Goal: Task Accomplishment & Management: Manage account settings

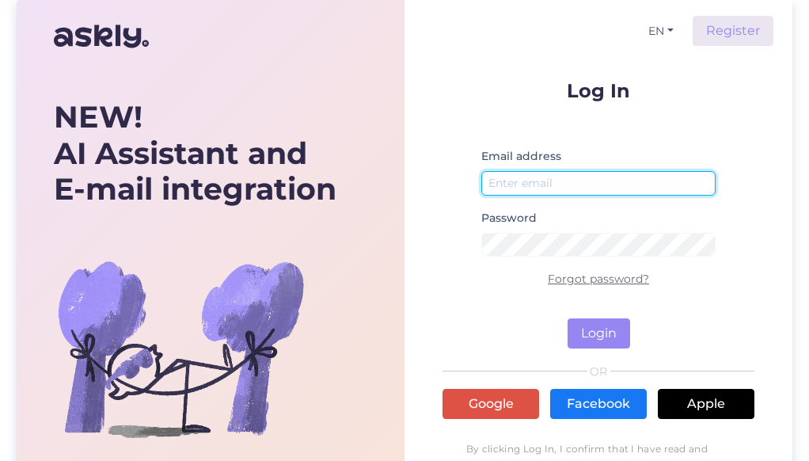
type input "[EMAIL_ADDRESS][DOMAIN_NAME]"
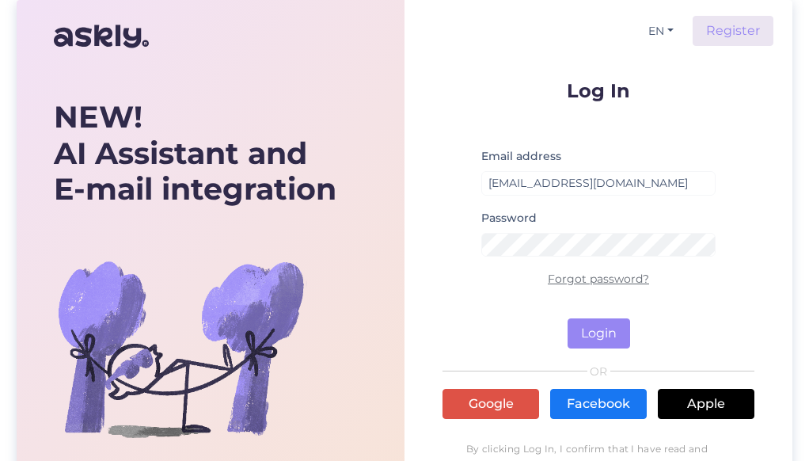
click at [618, 278] on link "Forgot password?" at bounding box center [598, 279] width 101 height 14
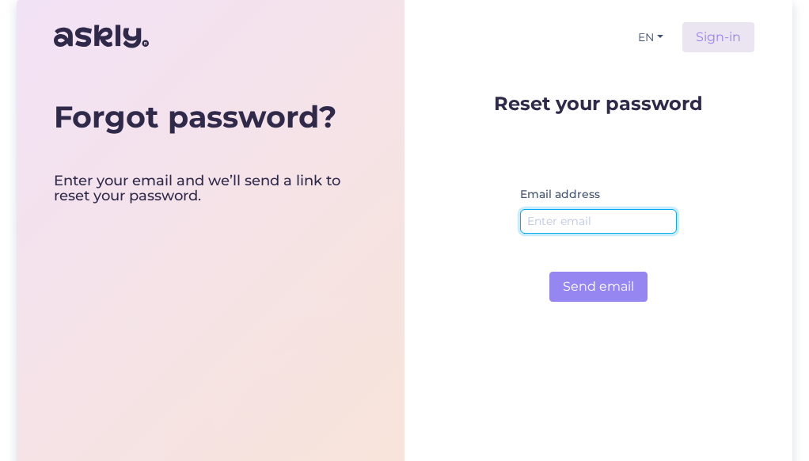
click at [607, 221] on input "email" at bounding box center [598, 221] width 157 height 25
type input "[EMAIL_ADDRESS][DOMAIN_NAME]"
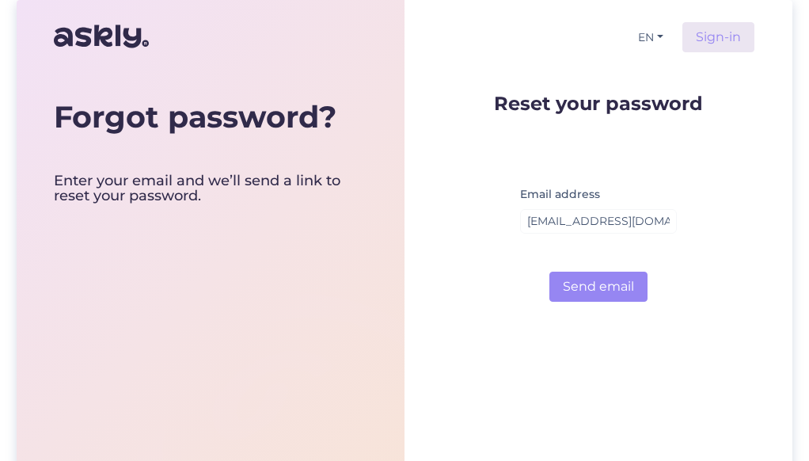
click at [607, 269] on form "Reset your password Email address tarmo@popsport.ee Send email" at bounding box center [598, 197] width 209 height 208
click at [616, 340] on div "EN Sign-in Reset your password Email address tarmo@popsport.ee Send email" at bounding box center [599, 281] width 388 height 562
click at [597, 284] on button "Send email" at bounding box center [599, 287] width 98 height 30
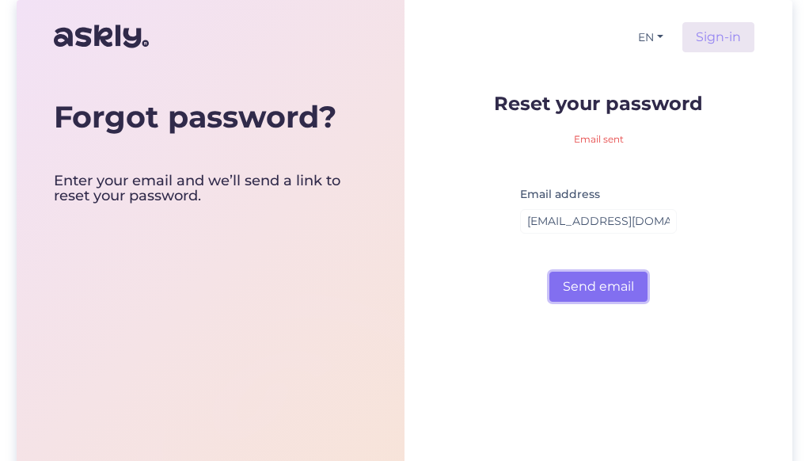
click at [597, 284] on button "Send email" at bounding box center [599, 287] width 98 height 30
click at [590, 283] on button "Send email" at bounding box center [599, 287] width 98 height 30
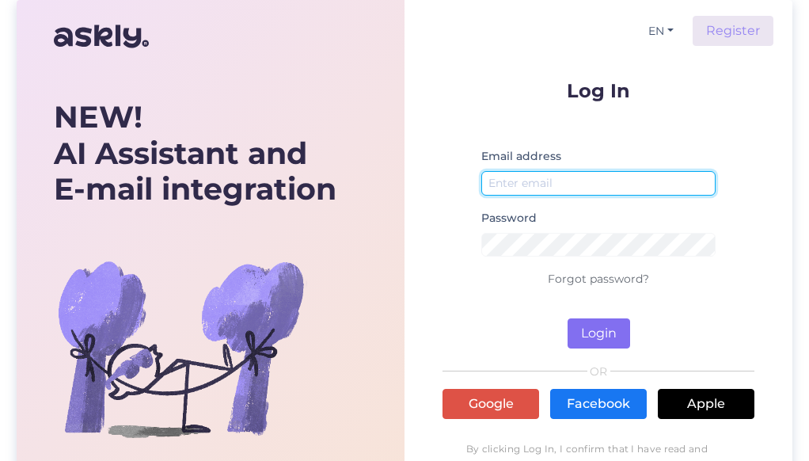
type input "[EMAIL_ADDRESS][DOMAIN_NAME]"
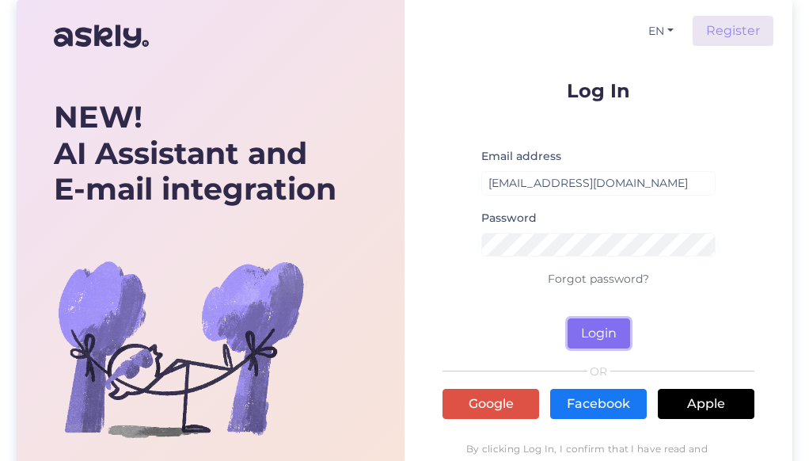
click at [591, 329] on button "Login" at bounding box center [599, 333] width 63 height 30
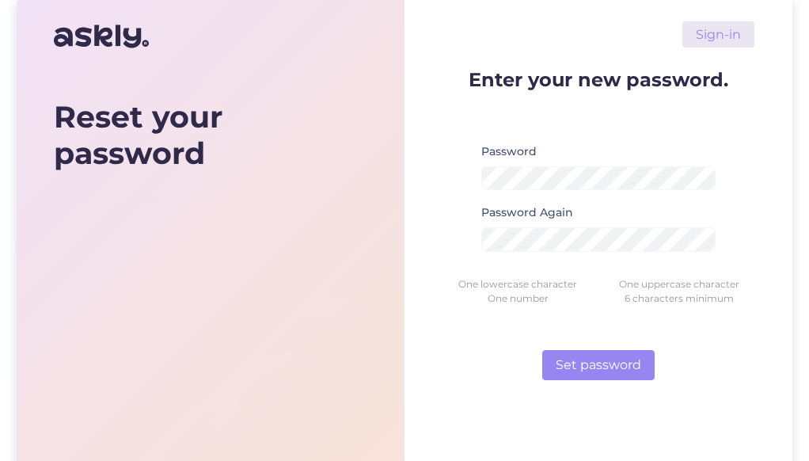
click at [722, 140] on form "Enter your new password. Password Password Again One lowercase character One up…" at bounding box center [599, 225] width 312 height 310
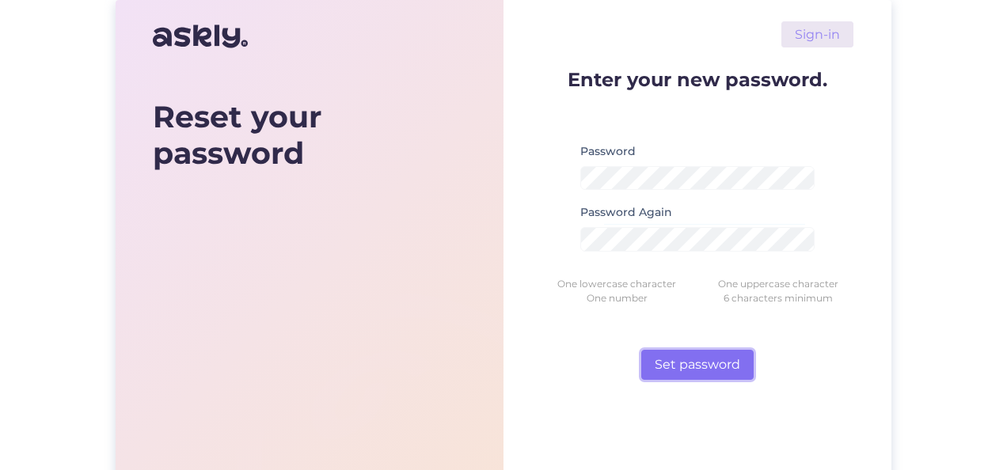
click at [675, 354] on button "Set password" at bounding box center [697, 365] width 112 height 30
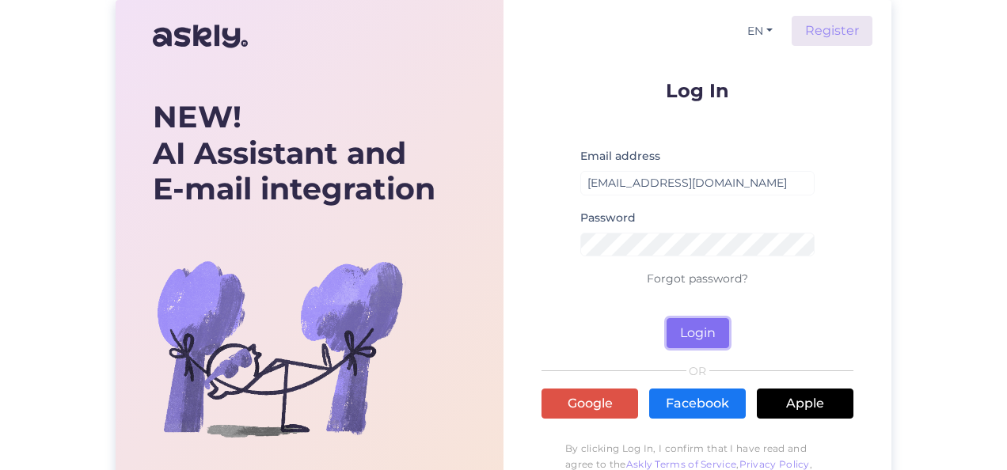
click at [700, 322] on button "Login" at bounding box center [698, 333] width 63 height 30
